Goal: Information Seeking & Learning: Learn about a topic

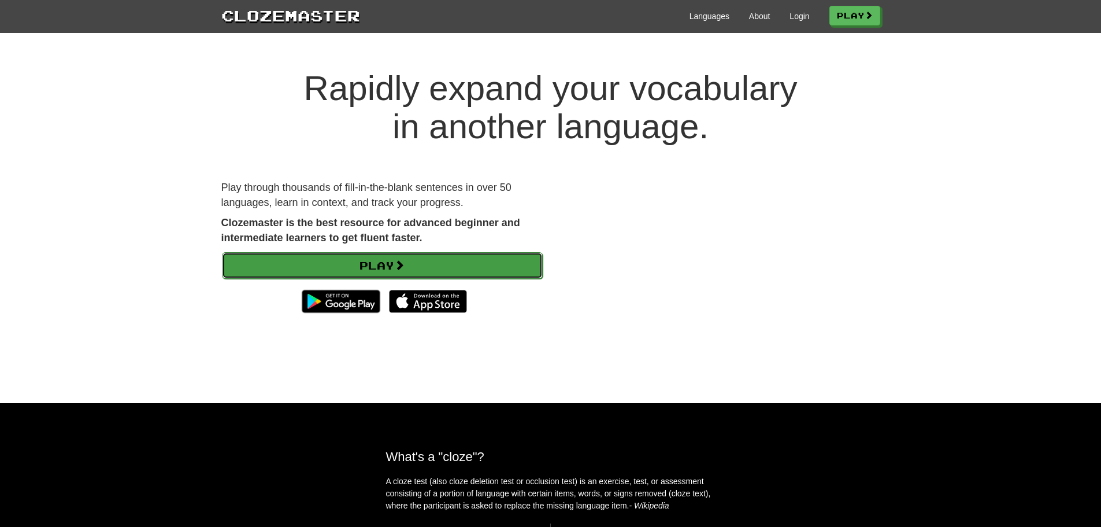
click at [438, 266] on link "Play" at bounding box center [382, 265] width 321 height 27
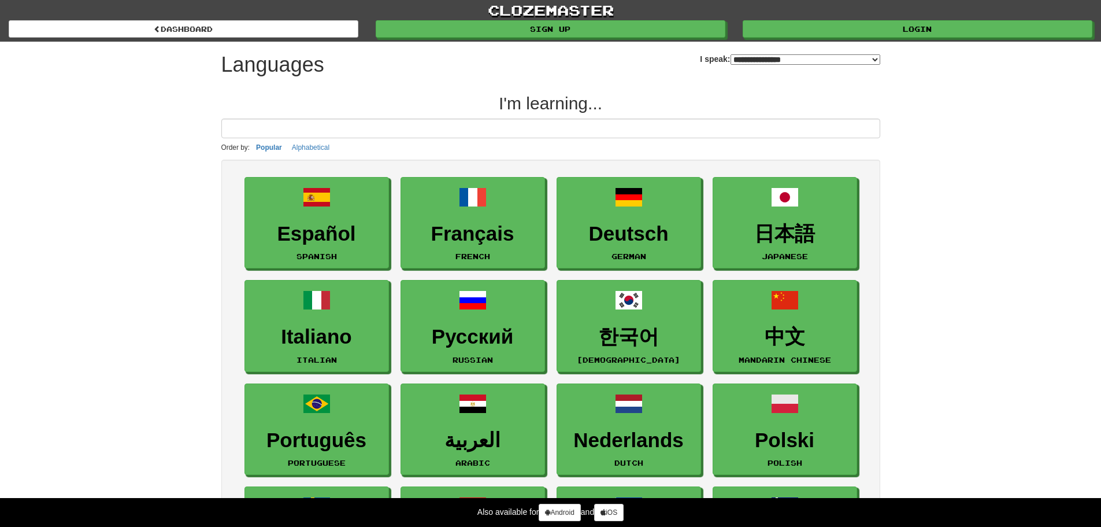
select select "*******"
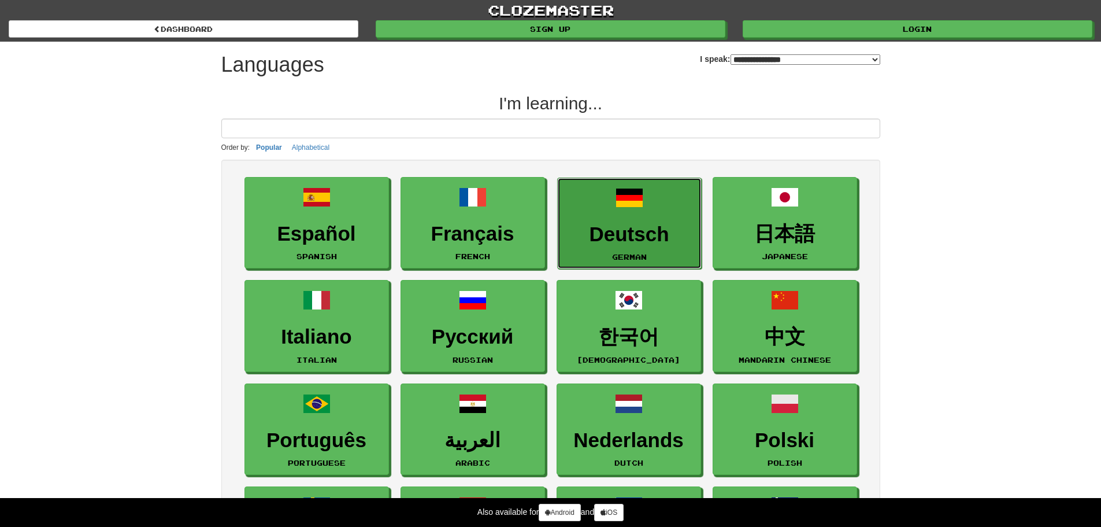
click at [665, 215] on link "Deutsch German" at bounding box center [629, 223] width 145 height 92
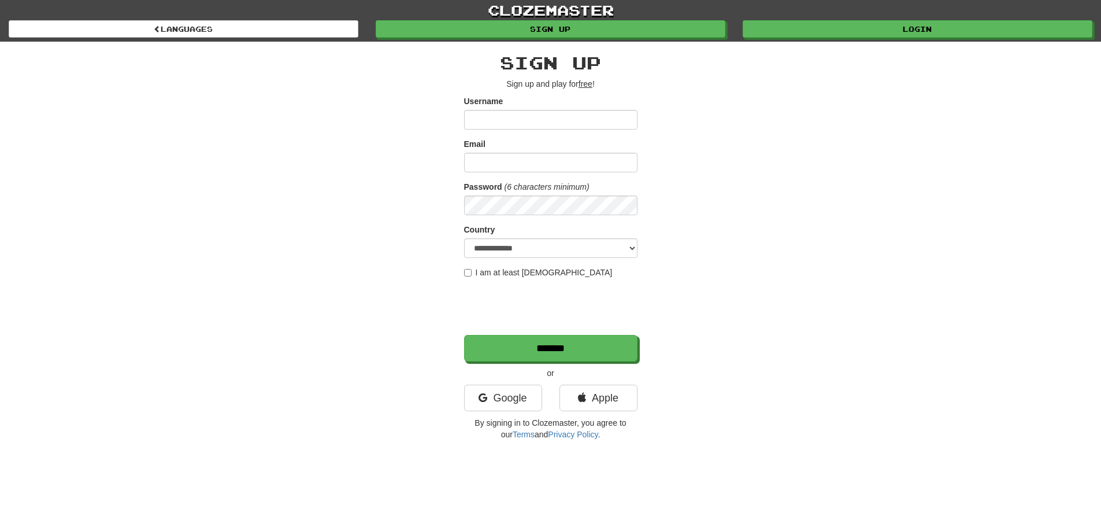
click at [591, 83] on u "free" at bounding box center [586, 83] width 14 height 9
